Goal: Information Seeking & Learning: Learn about a topic

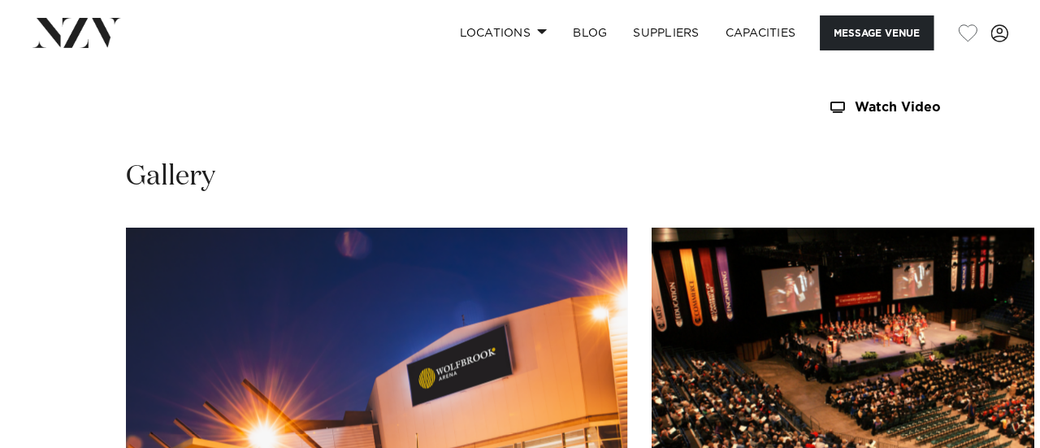
scroll to position [1612, 0]
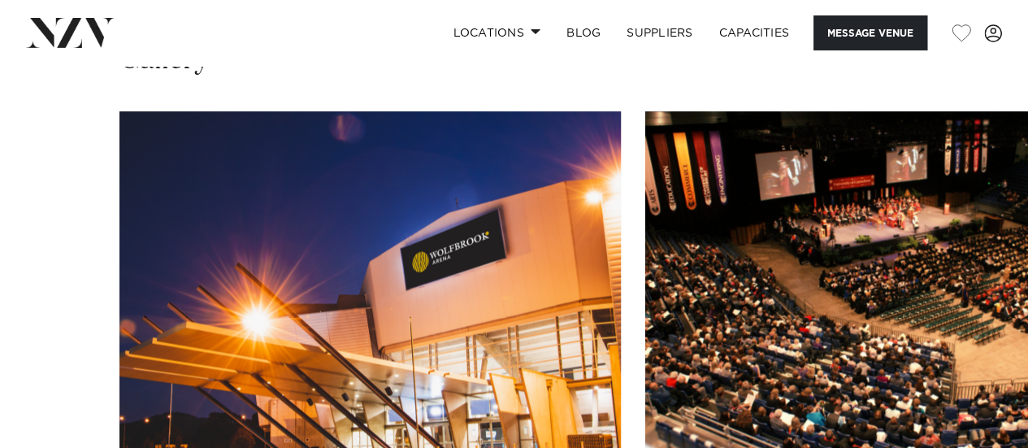
drag, startPoint x: 1039, startPoint y: 35, endPoint x: 1039, endPoint y: 193, distance: 157.6
click at [871, 152] on img "2 / 7" at bounding box center [895, 295] width 501 height 368
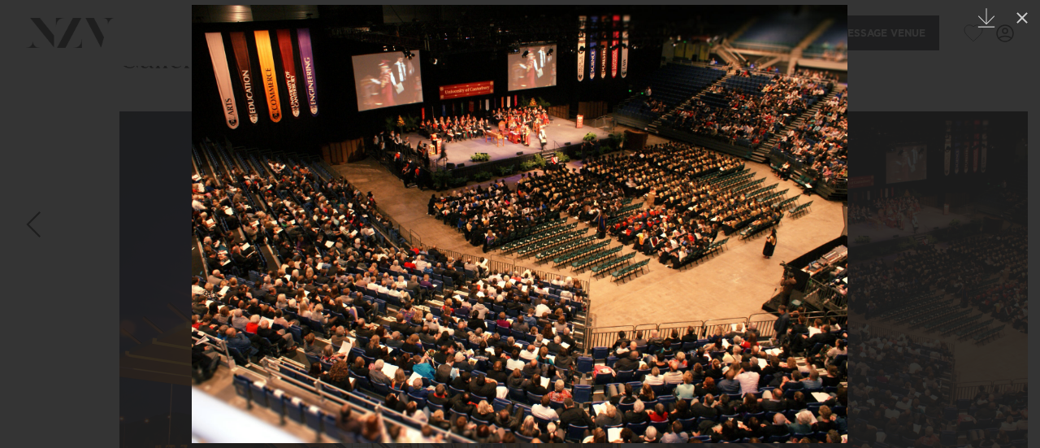
click at [626, 71] on img at bounding box center [520, 224] width 656 height 438
click at [578, 136] on img at bounding box center [520, 224] width 656 height 438
click at [1011, 30] on button at bounding box center [1022, 18] width 36 height 36
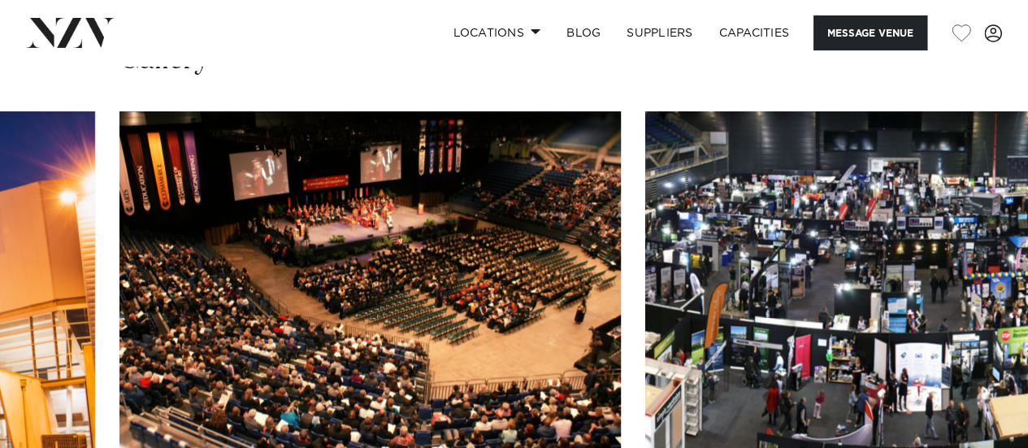
click at [1005, 249] on img "3 / 7" at bounding box center [895, 295] width 501 height 368
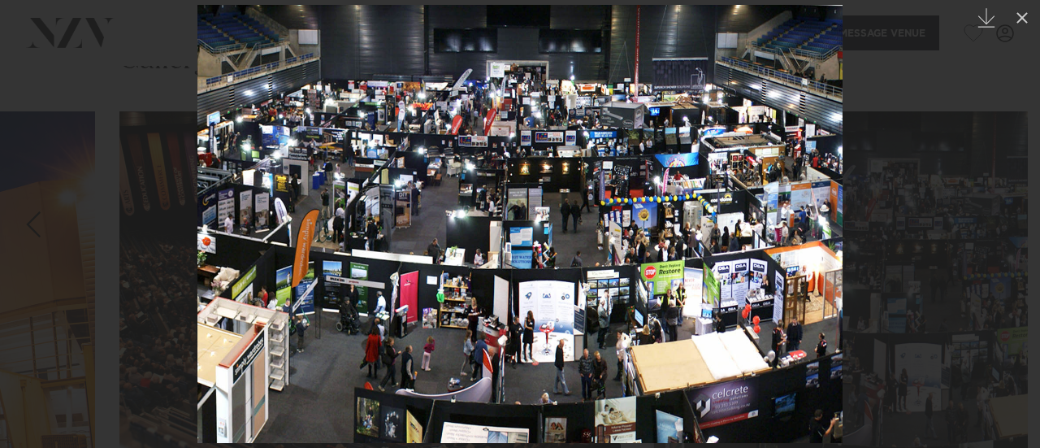
click at [985, 171] on div at bounding box center [520, 224] width 1040 height 448
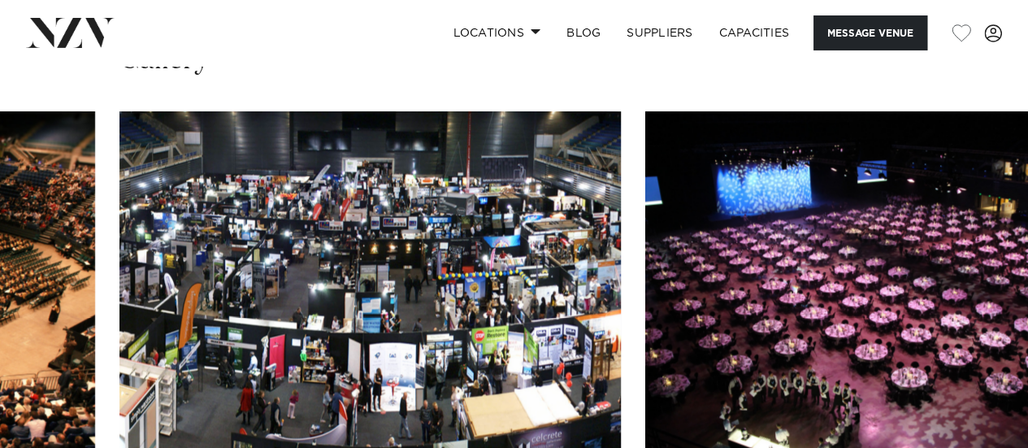
click at [972, 425] on swiper-container at bounding box center [514, 334] width 1028 height 446
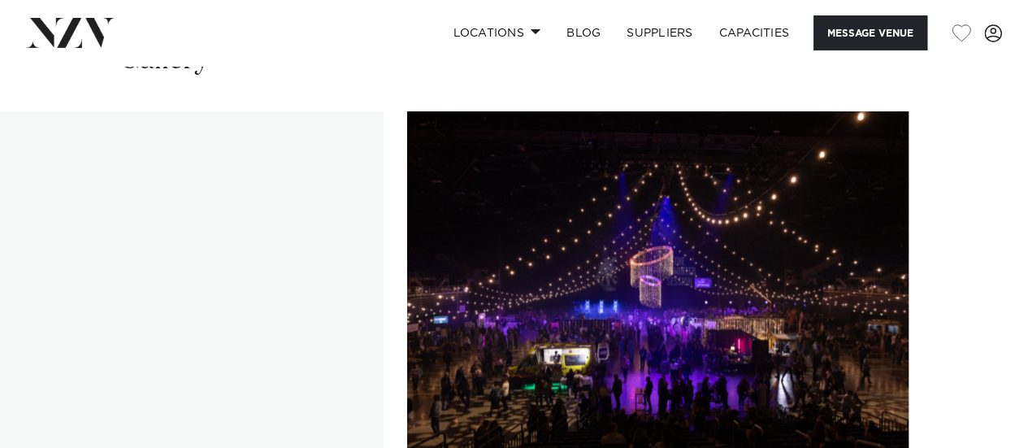
click at [979, 447] on swiper-container at bounding box center [514, 334] width 1028 height 446
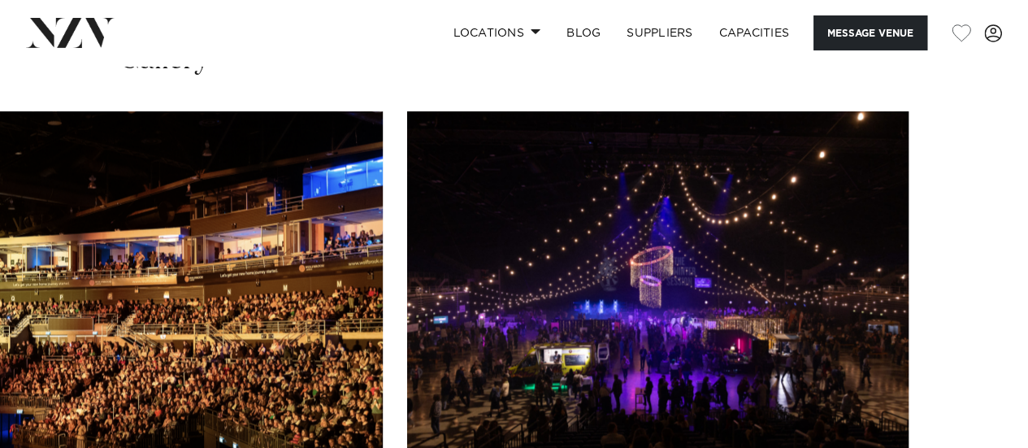
click at [288, 251] on img "6 / 7" at bounding box center [131, 295] width 501 height 368
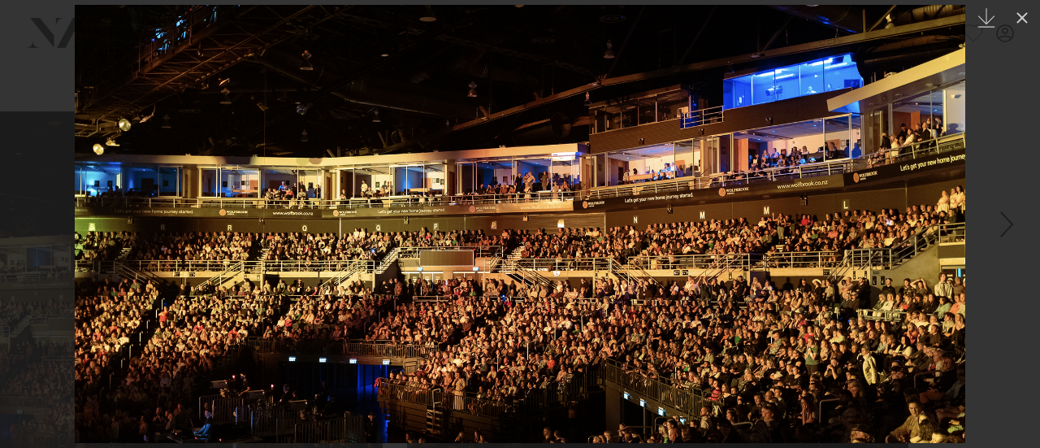
click at [1009, 234] on div "Next slide" at bounding box center [1007, 224] width 22 height 31
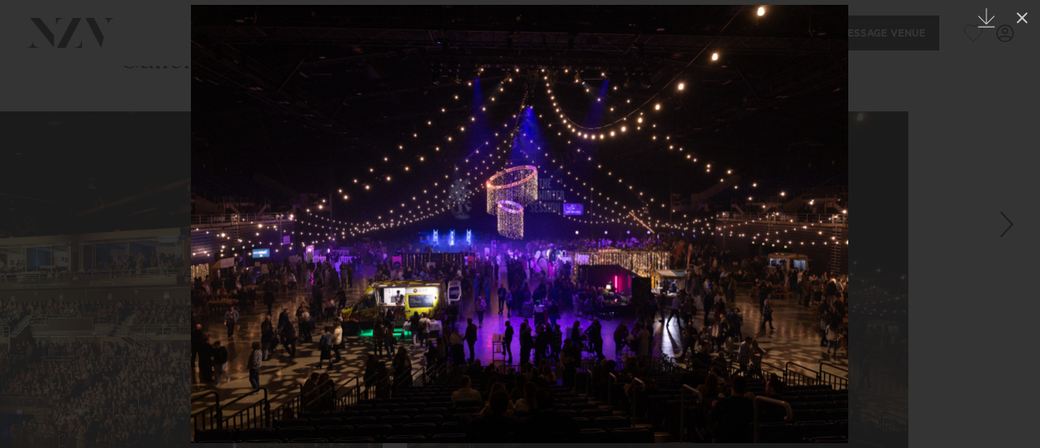
click at [1009, 234] on div "7 / 7 Created with Sketch." at bounding box center [520, 224] width 1040 height 448
